Goal: Check status: Check status

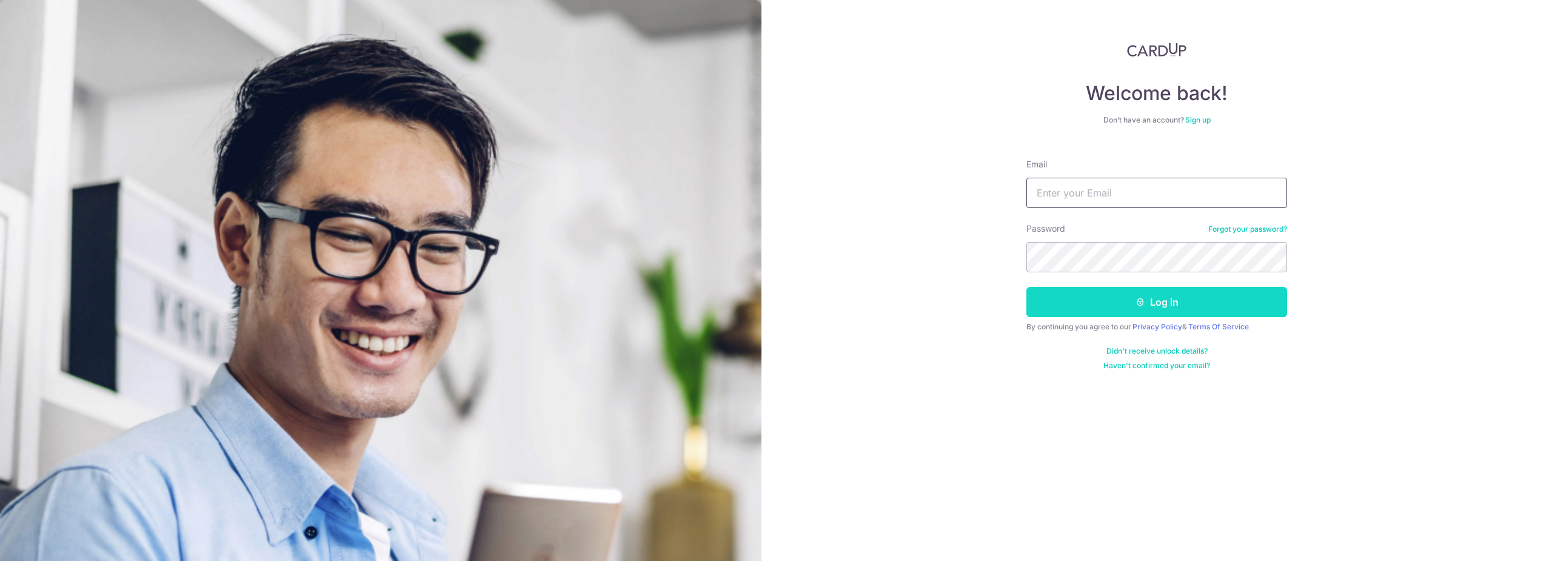
type input "[EMAIL_ADDRESS][DOMAIN_NAME]"
click at [1192, 299] on button "Log in" at bounding box center [1156, 302] width 261 height 30
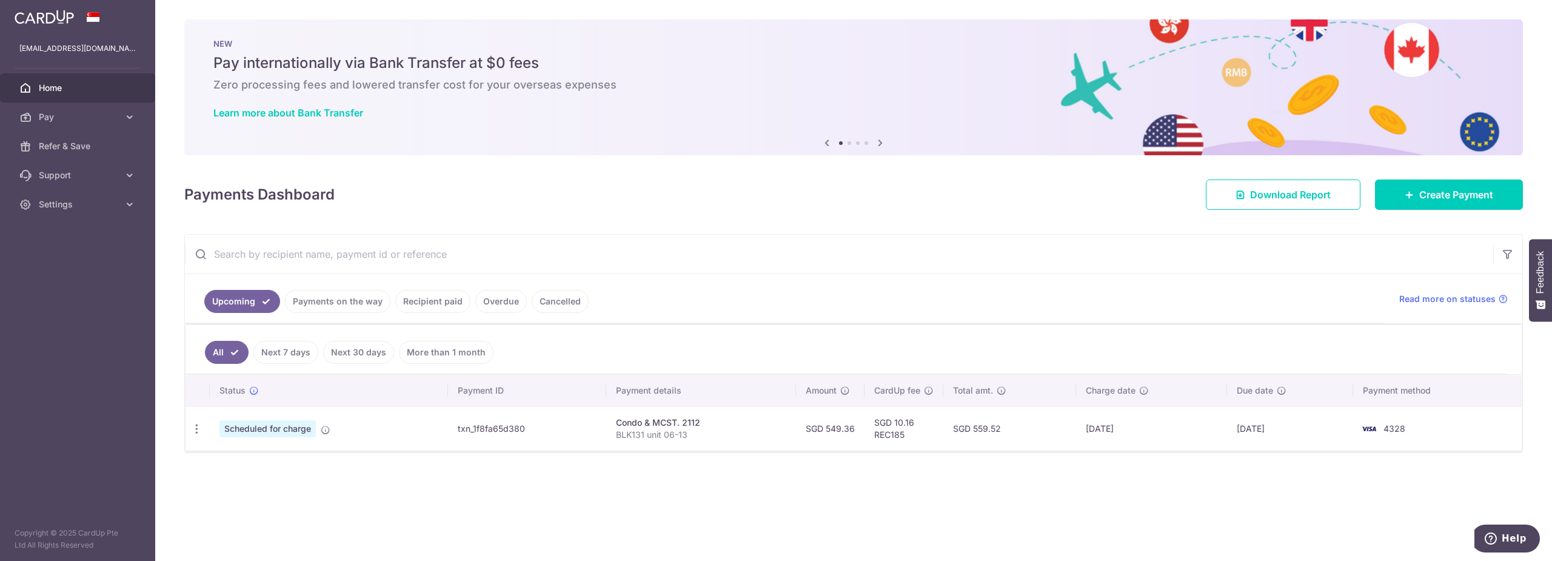
click at [424, 302] on link "Recipient paid" at bounding box center [432, 301] width 75 height 23
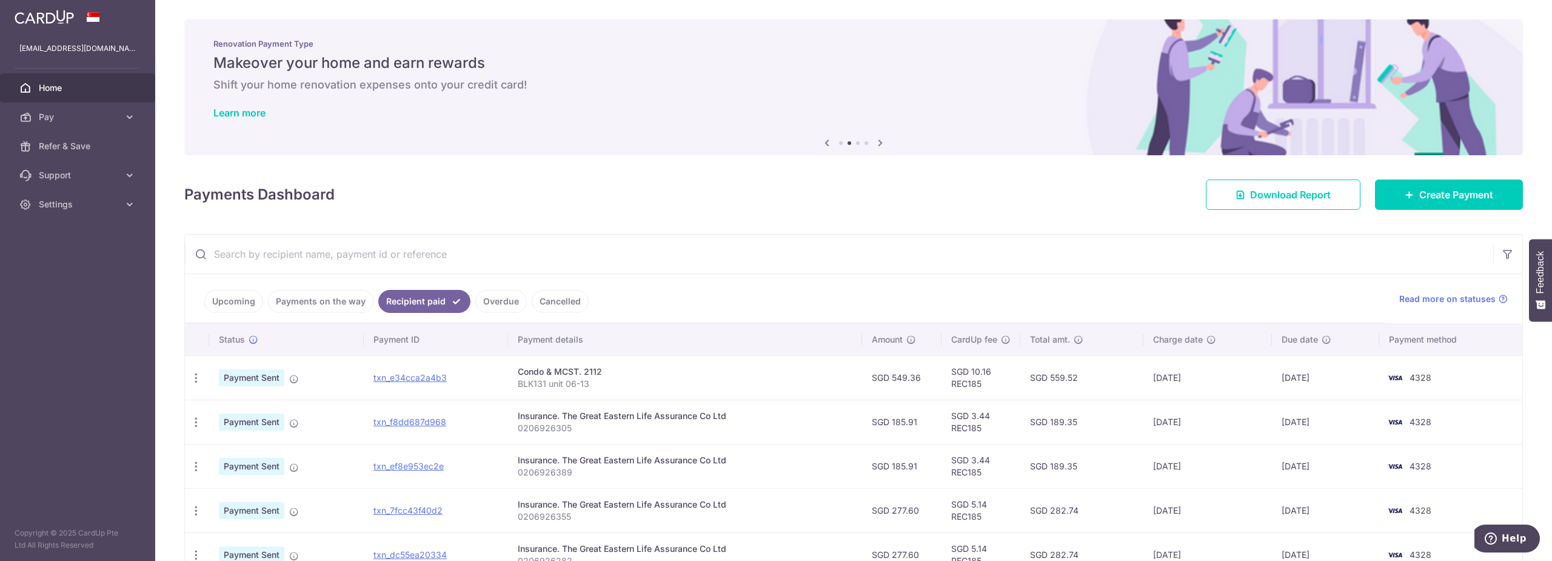
click at [231, 302] on link "Upcoming" at bounding box center [233, 301] width 59 height 23
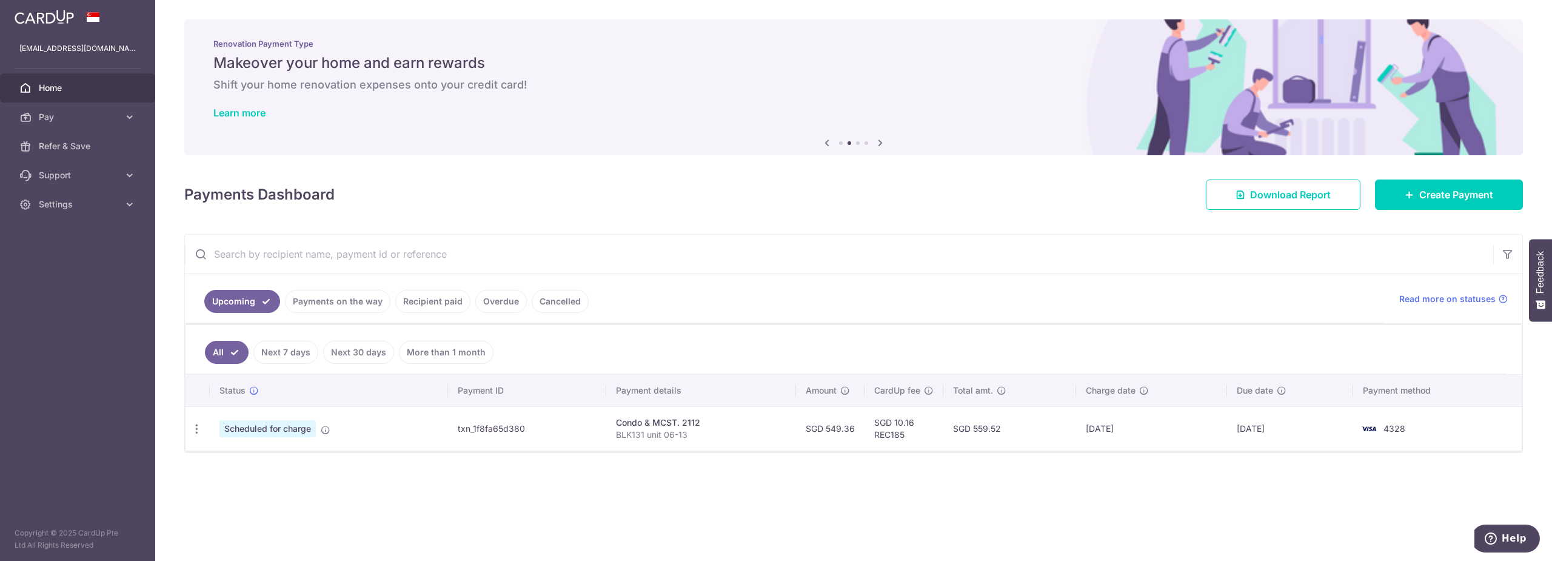
click at [433, 301] on link "Recipient paid" at bounding box center [432, 301] width 75 height 23
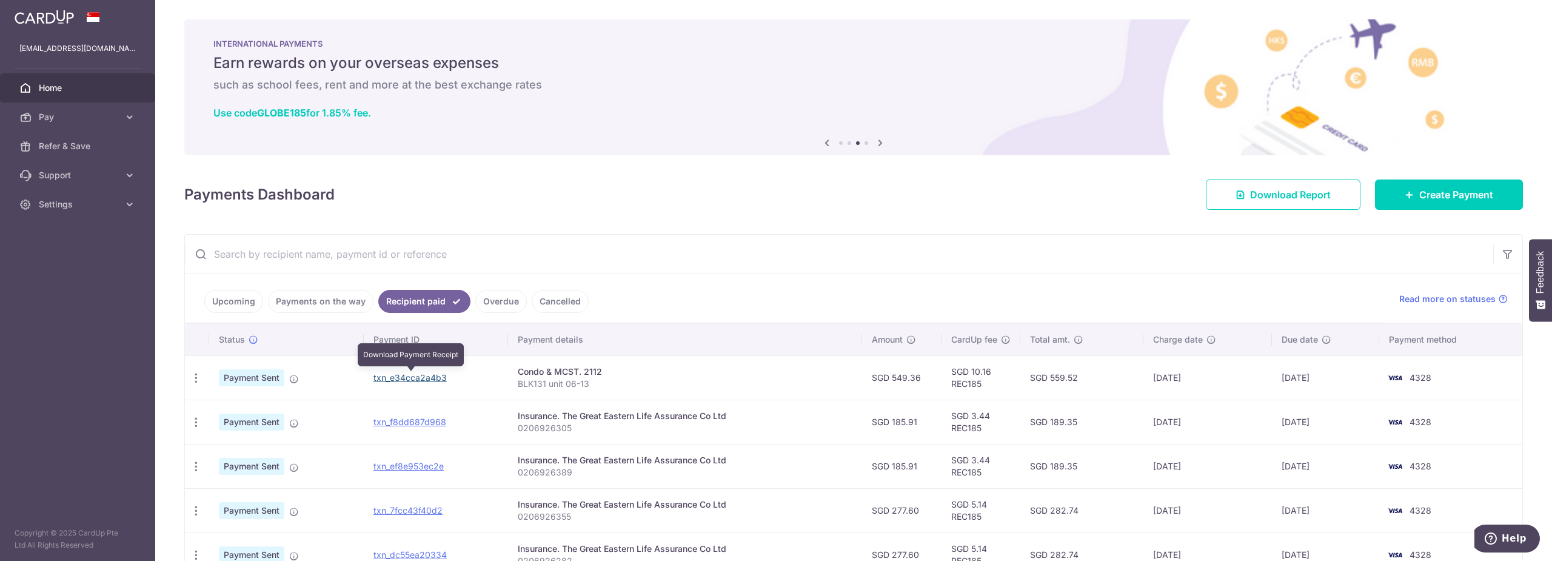
drag, startPoint x: 425, startPoint y: 375, endPoint x: 840, endPoint y: 35, distance: 536.3
click at [425, 375] on link "txn_e34cca2a4b3" at bounding box center [409, 377] width 73 height 10
